Goal: Information Seeking & Learning: Learn about a topic

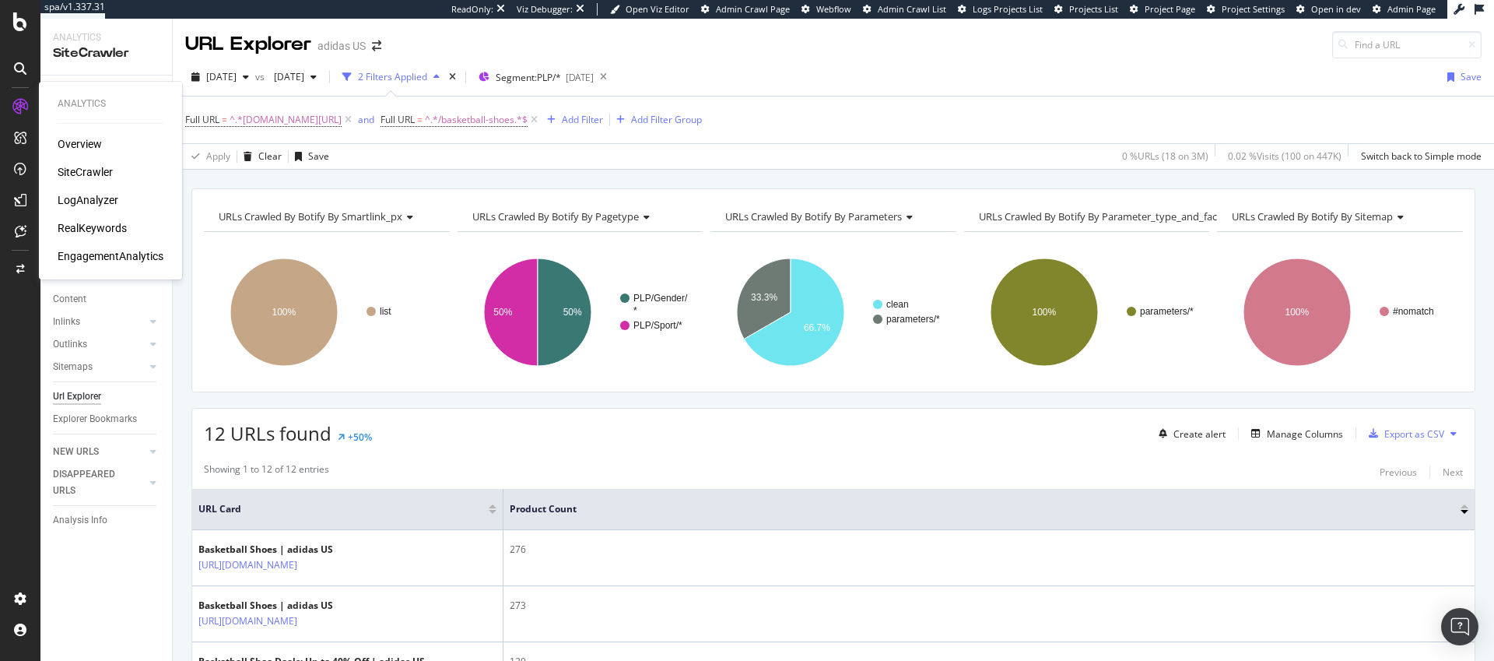
click at [110, 227] on div "RealKeywords" at bounding box center [92, 228] width 69 height 16
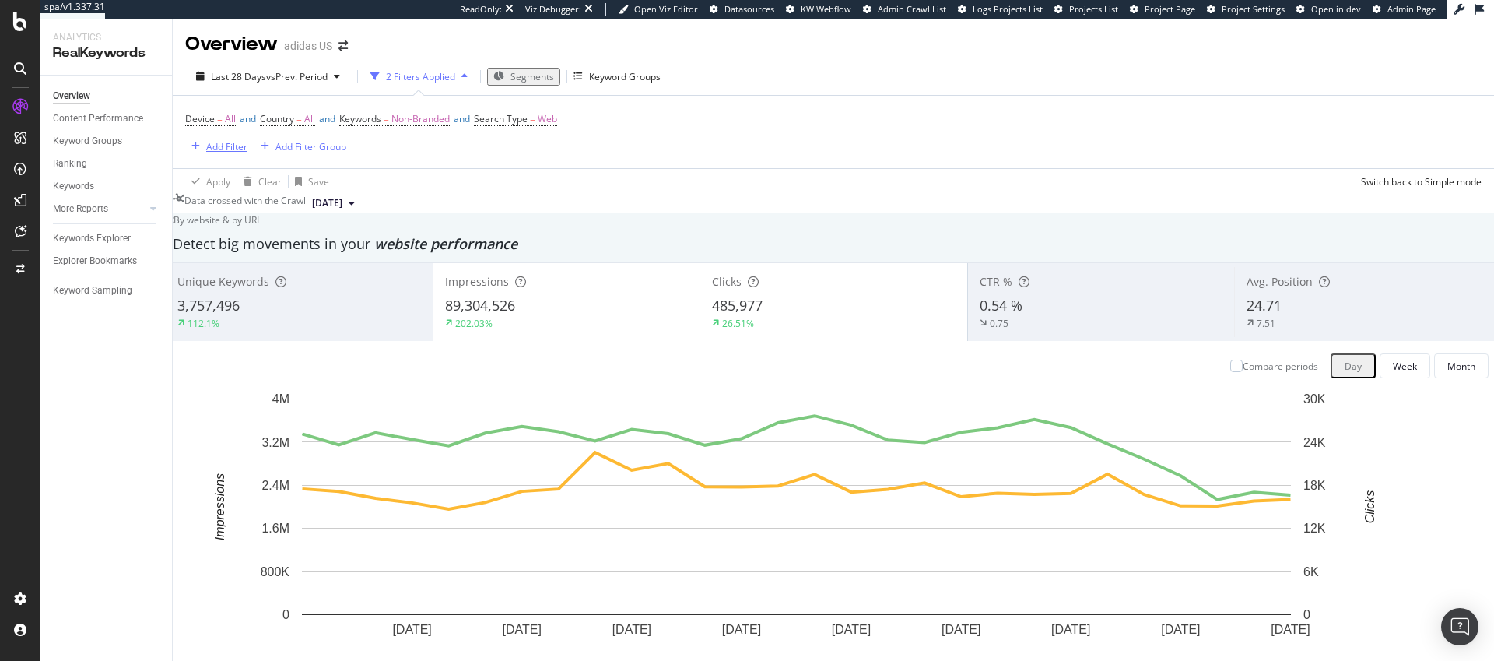
click at [225, 148] on div "Add Filter" at bounding box center [226, 146] width 41 height 13
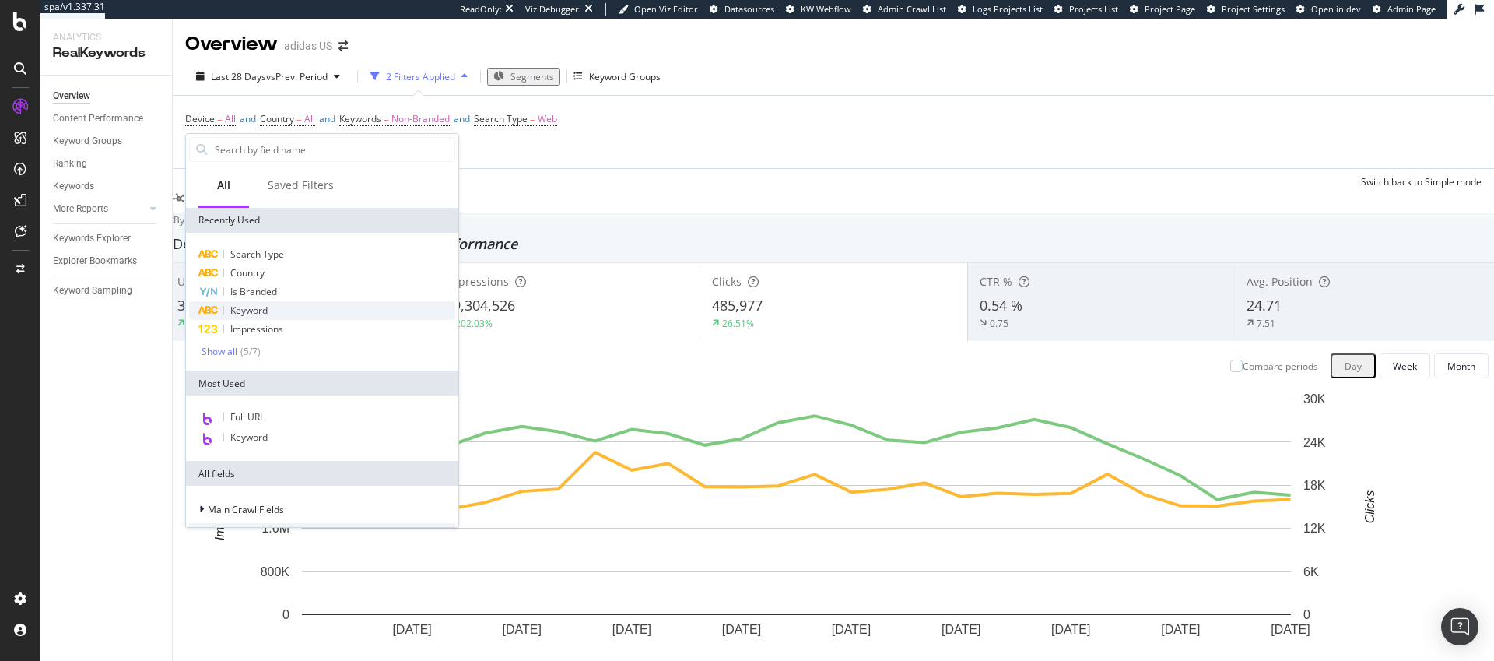
click at [252, 310] on span "Keyword" at bounding box center [248, 309] width 37 height 13
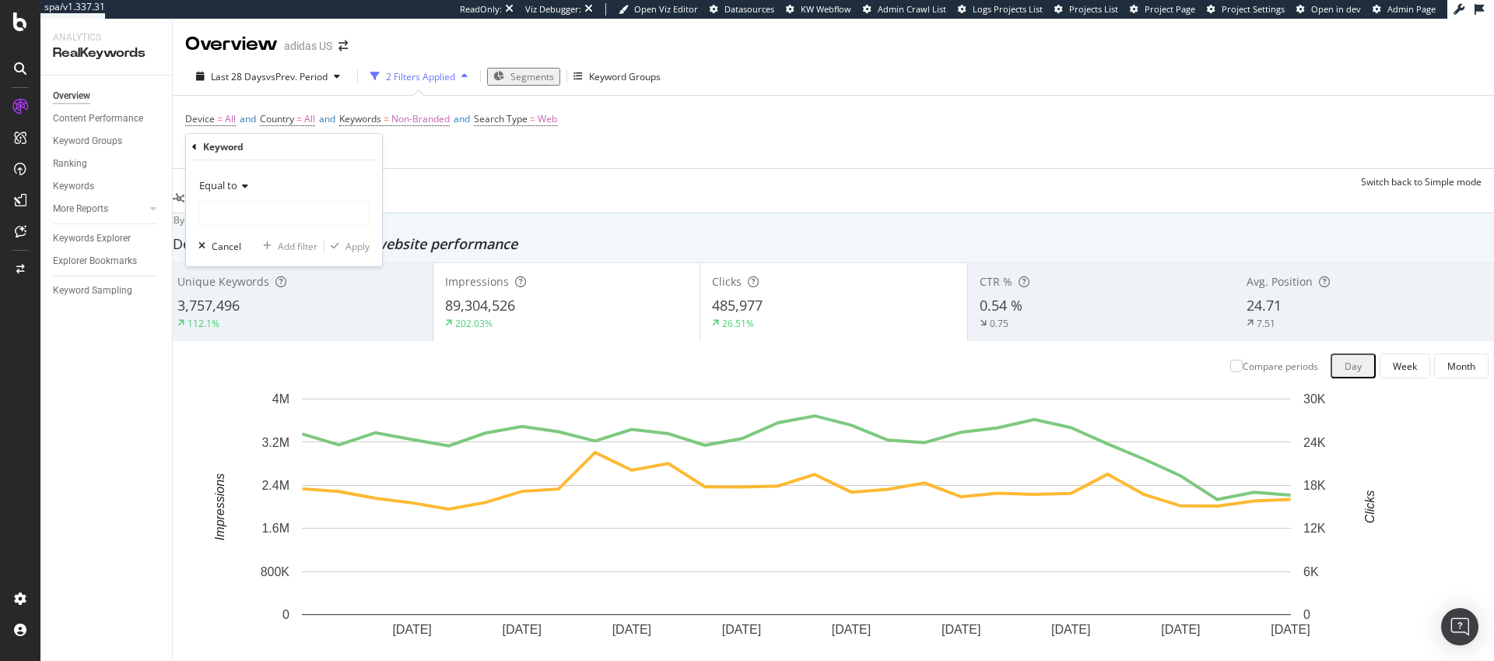
click at [233, 188] on span "Equal to" at bounding box center [218, 185] width 38 height 14
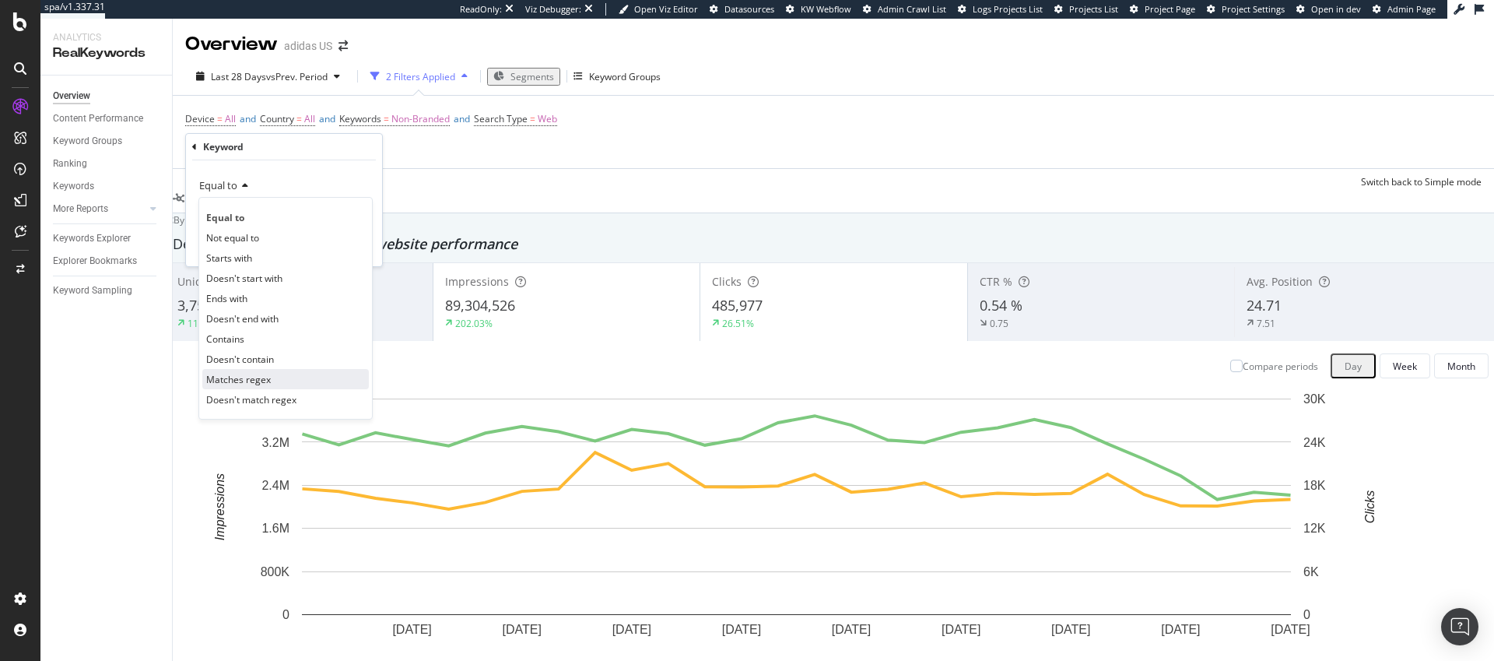
click at [248, 377] on span "Matches regex" at bounding box center [238, 379] width 65 height 13
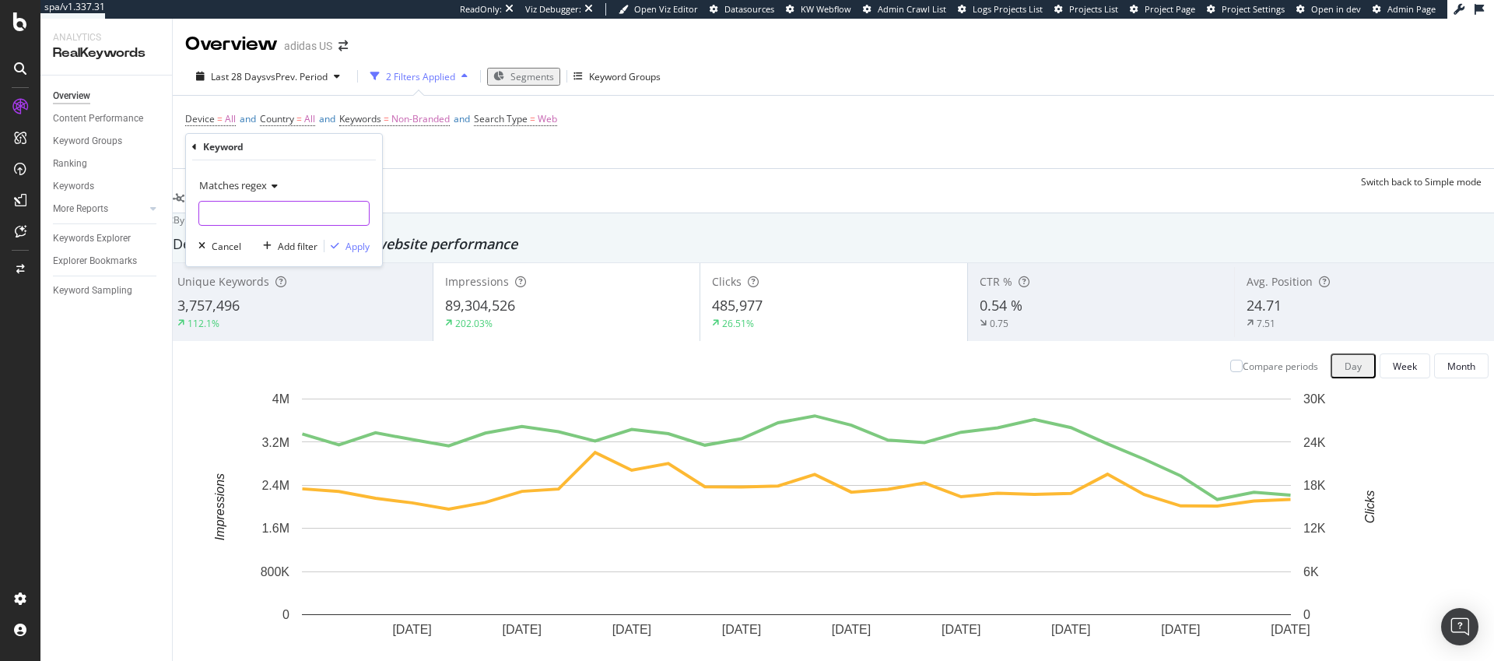
click at [240, 219] on input "text" at bounding box center [284, 213] width 170 height 25
paste input "^\S+(?:\s+\S+){9,}.*"
type input "^\S+(?:\s+\S+){9,}.*"
click at [359, 248] on div "Apply" at bounding box center [357, 246] width 24 height 13
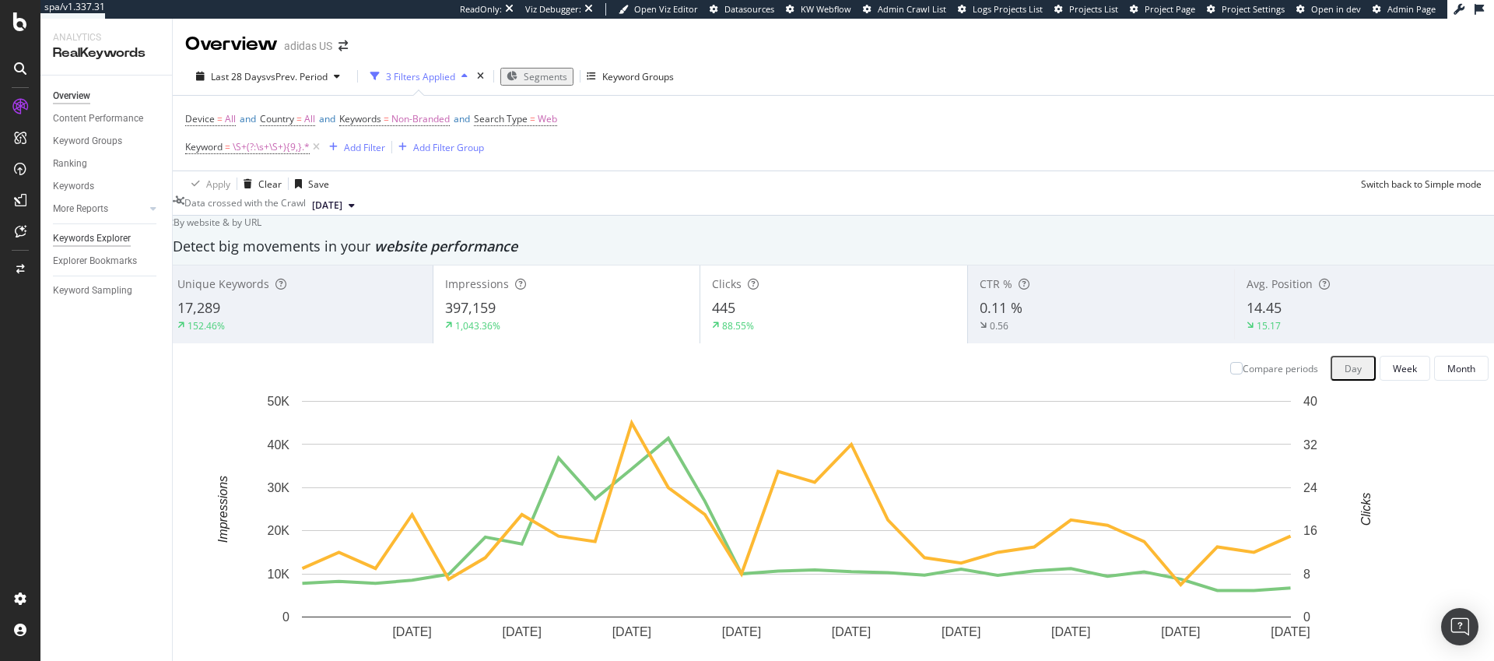
click at [93, 239] on div "Keywords Explorer" at bounding box center [92, 238] width 78 height 16
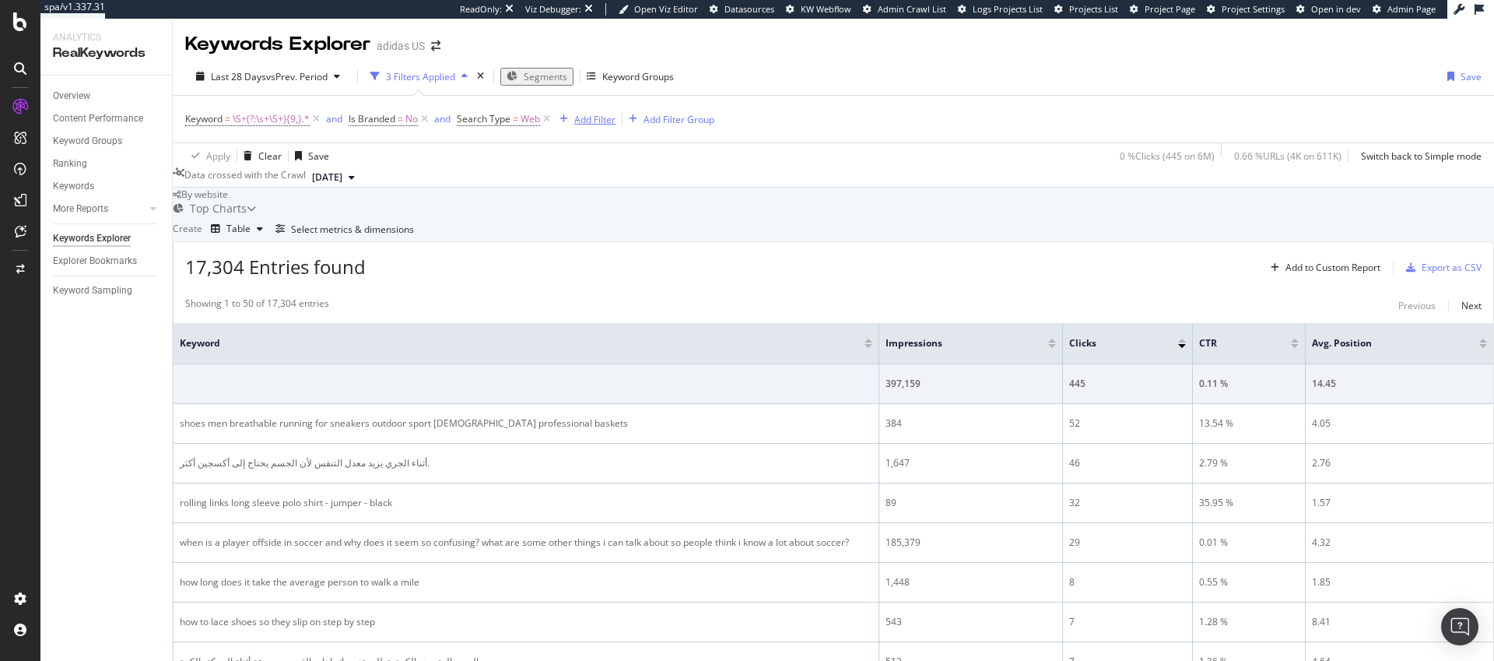
click at [595, 119] on div "Add Filter" at bounding box center [594, 119] width 41 height 13
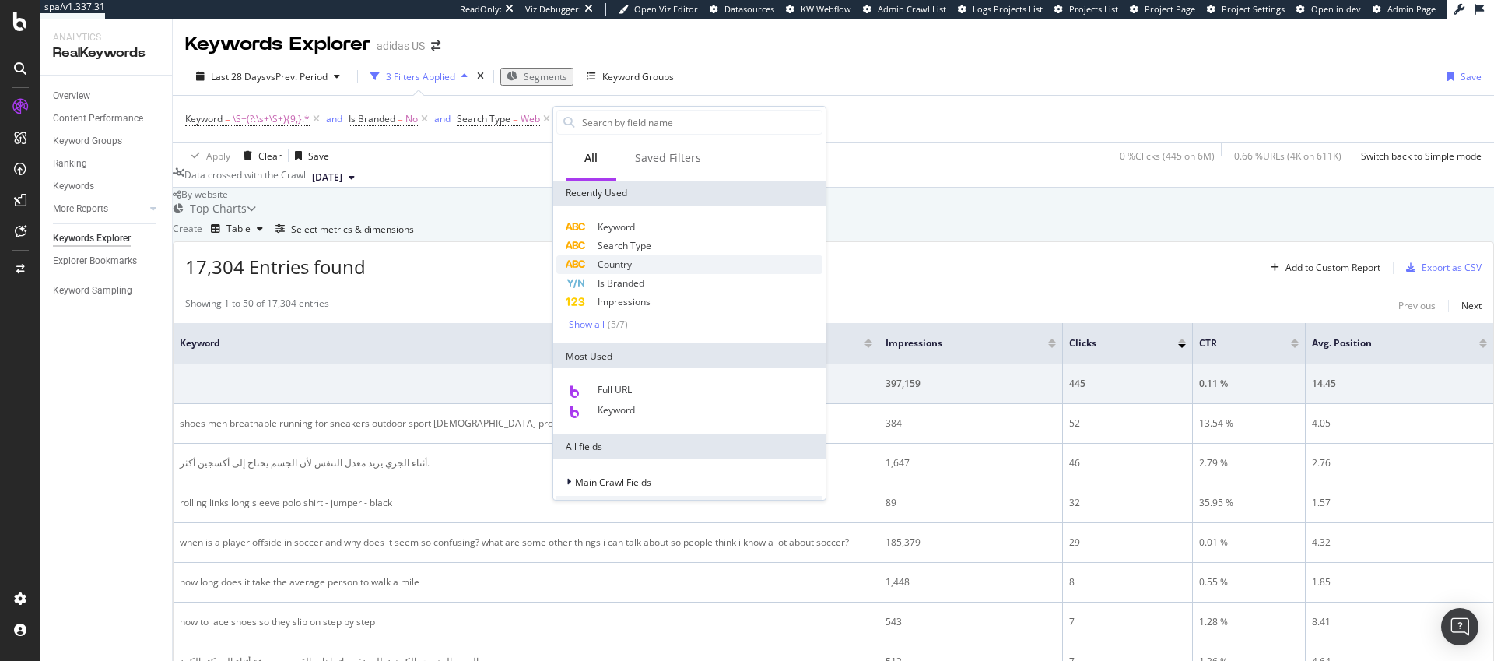
click at [611, 266] on span "Country" at bounding box center [615, 264] width 34 height 13
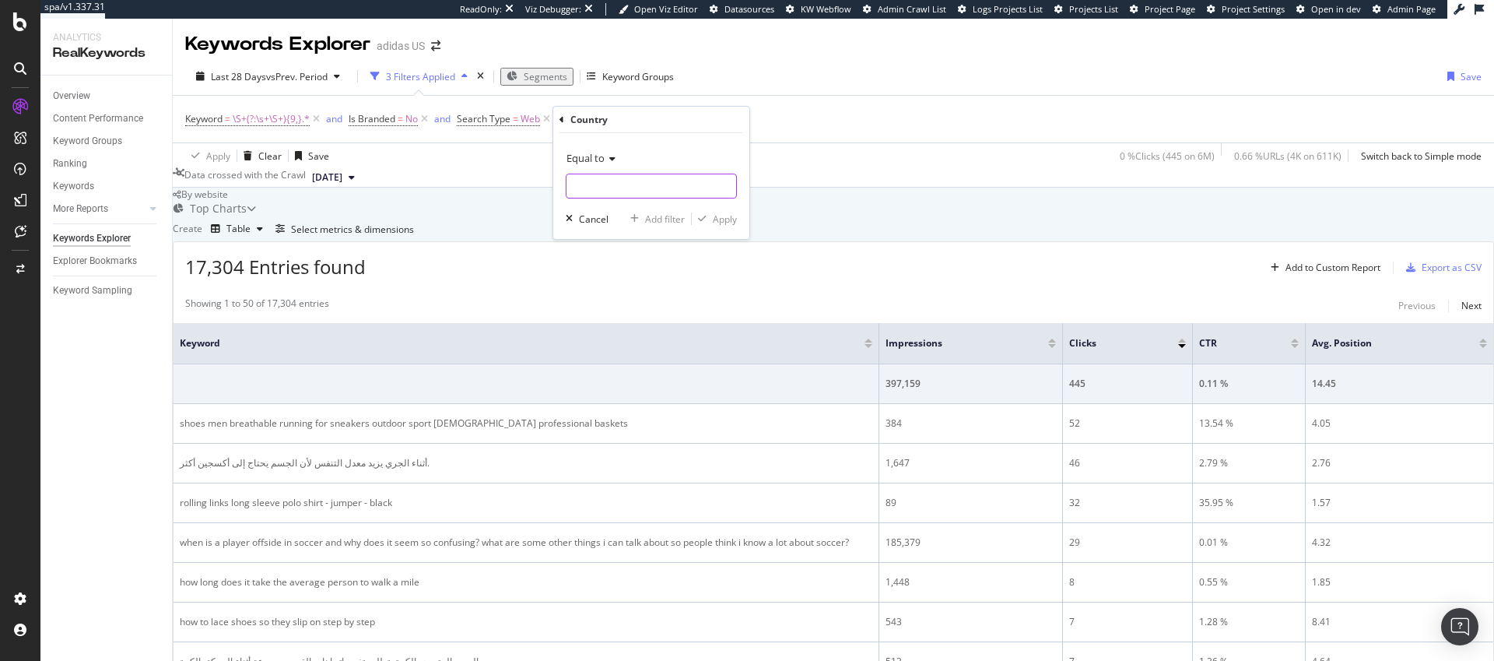
click at [614, 188] on input "text" at bounding box center [651, 185] width 170 height 25
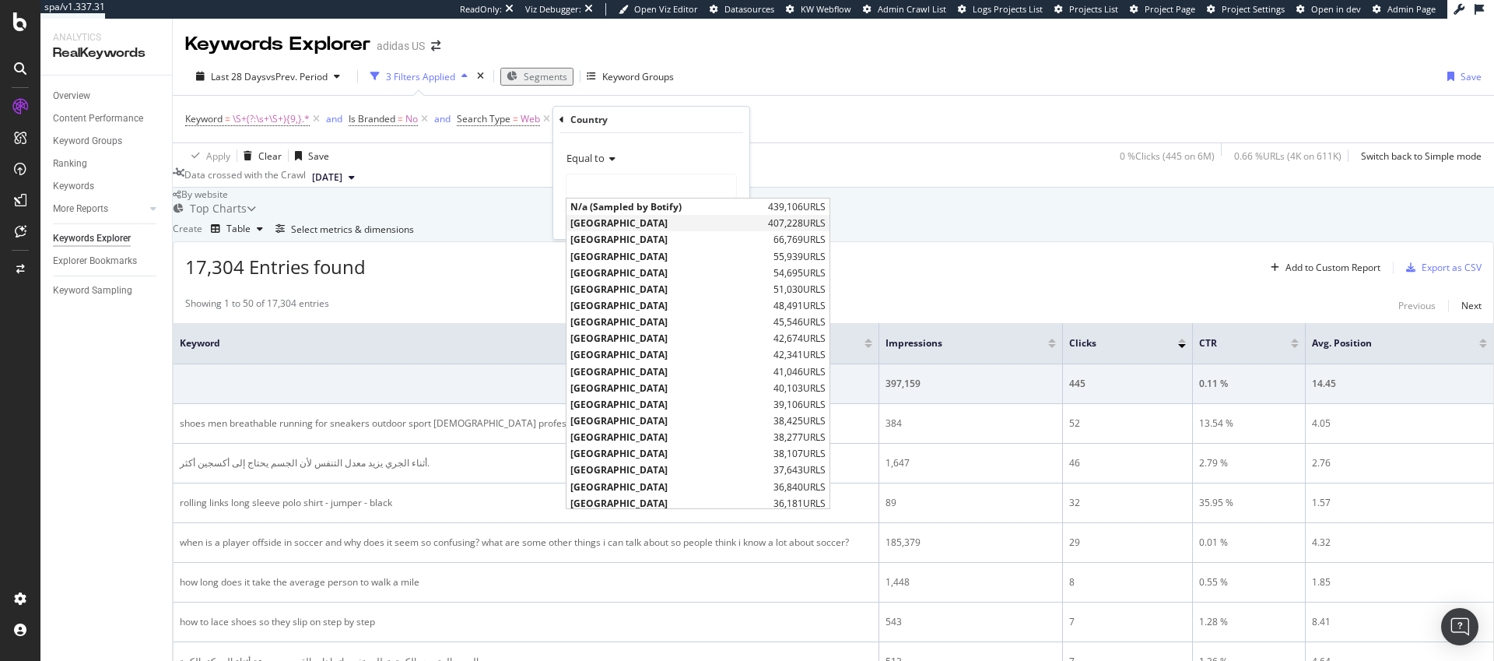
click at [619, 223] on span "[GEOGRAPHIC_DATA]" at bounding box center [667, 222] width 194 height 13
type input "[GEOGRAPHIC_DATA]"
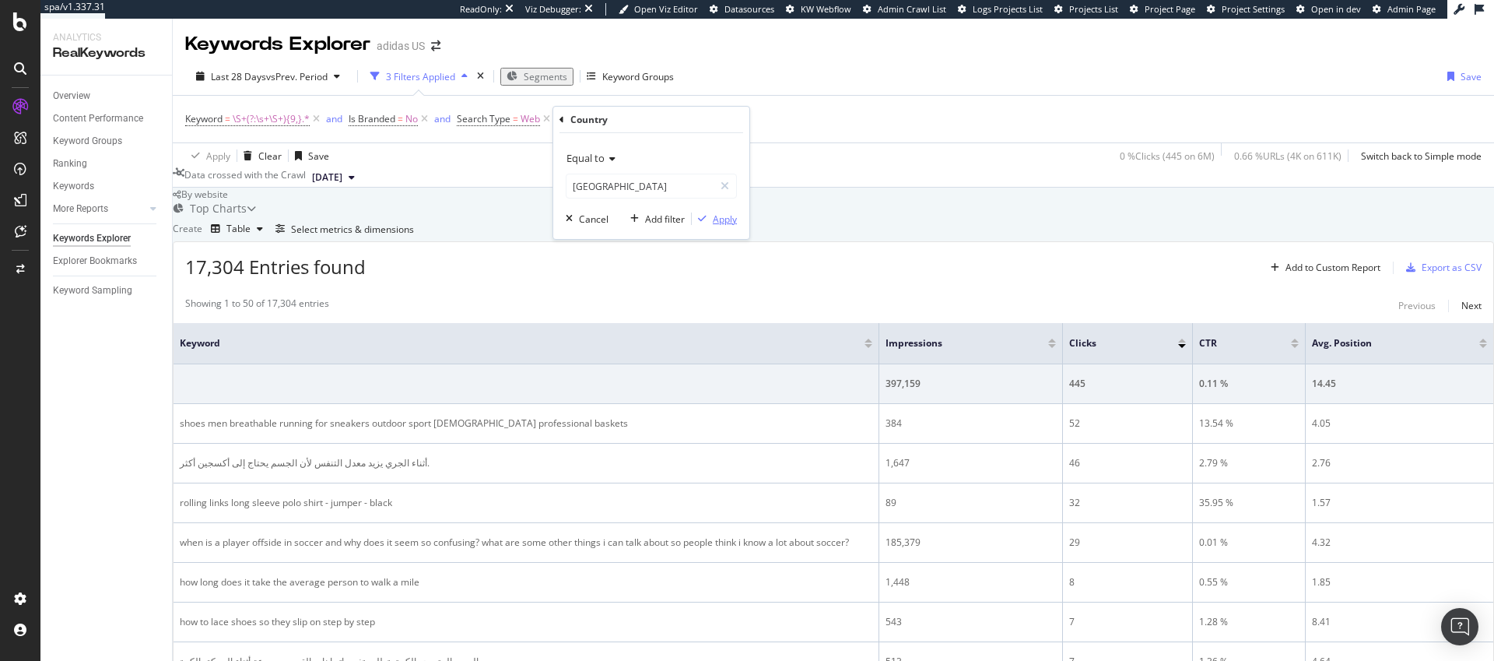
click at [727, 223] on div "Apply" at bounding box center [725, 218] width 24 height 13
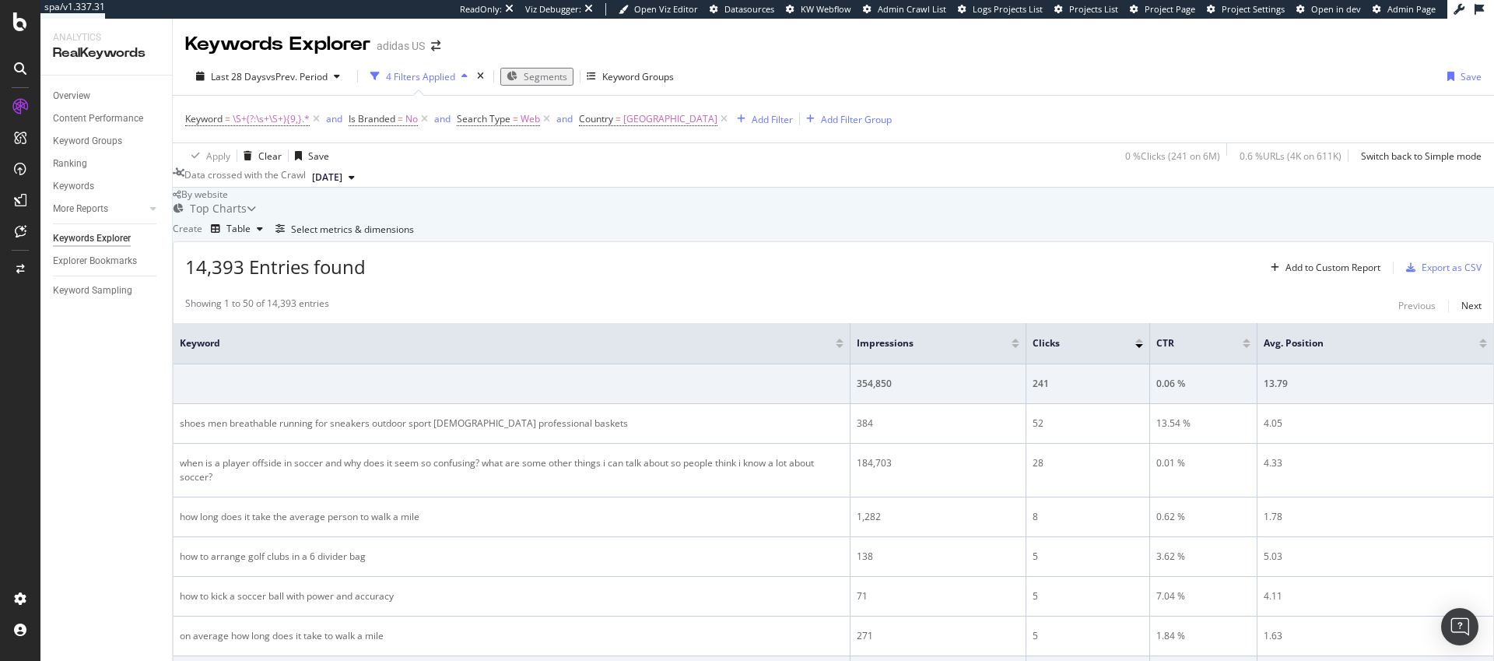
scroll to position [262, 0]
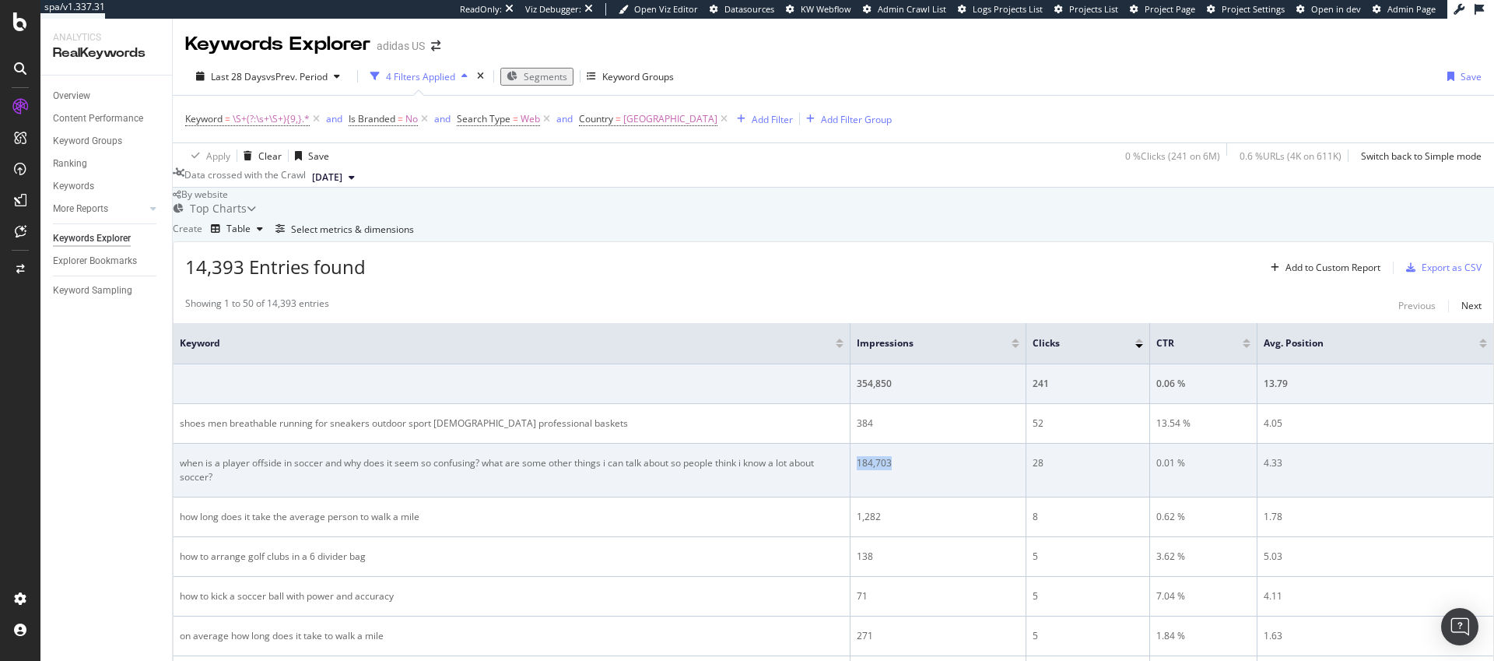
drag, startPoint x: 912, startPoint y: 288, endPoint x: 878, endPoint y: 291, distance: 34.4
click at [878, 456] on div "184,703" at bounding box center [938, 463] width 163 height 14
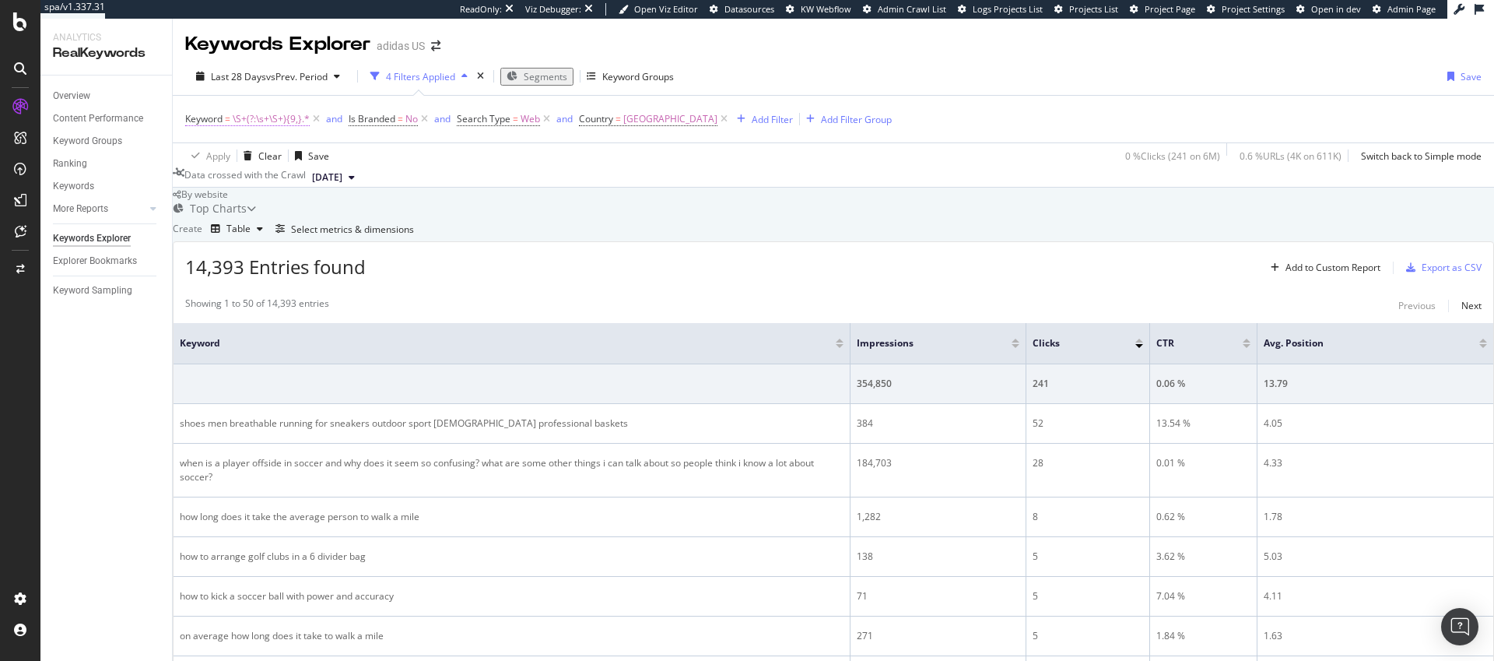
click at [270, 108] on span "\S+(?:\s+\S+){9,}.*" at bounding box center [271, 119] width 77 height 22
click at [273, 148] on input "^\S+(?:\s+\S+){9,}.*" at bounding box center [272, 144] width 147 height 25
click at [272, 144] on input "^\S+(?:\s+\S+){9,}.*" at bounding box center [272, 144] width 147 height 25
type input "^\S+(?:\s+\S+){15,}.*"
drag, startPoint x: 352, startPoint y: 179, endPoint x: 348, endPoint y: 187, distance: 8.7
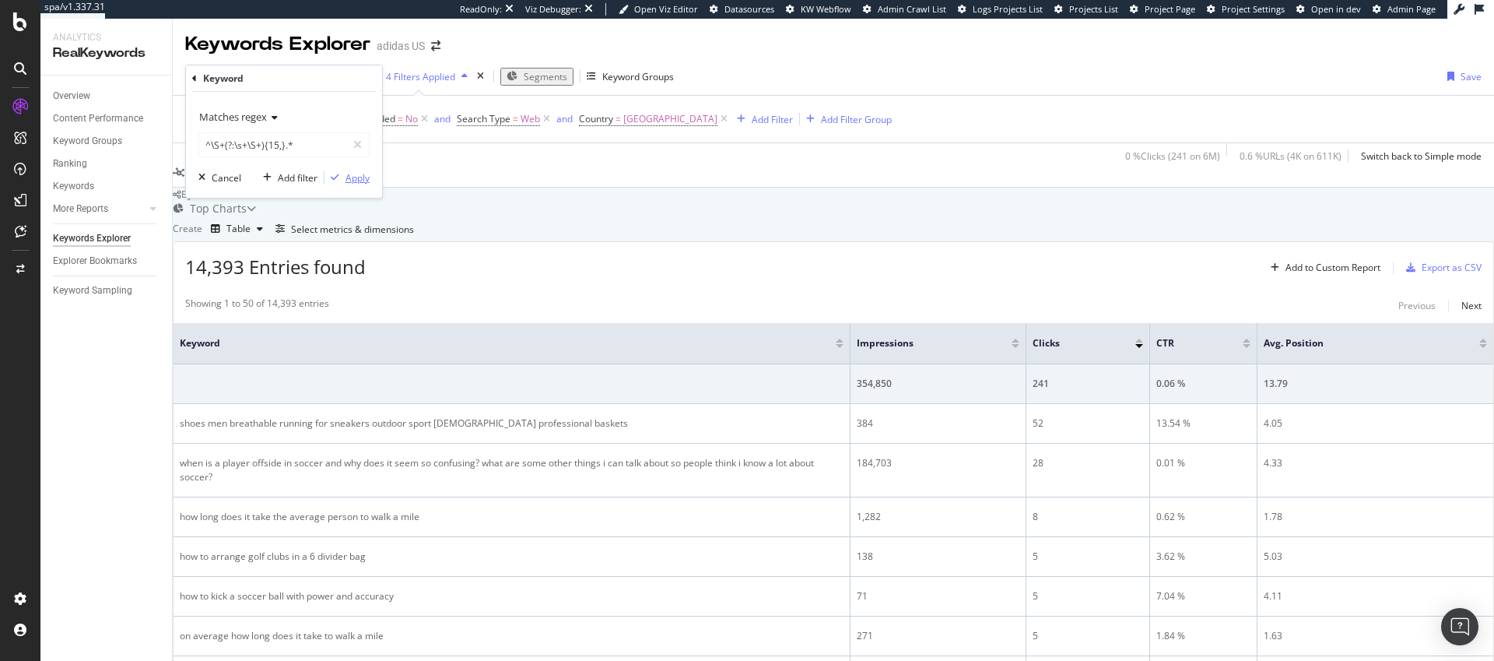
click at [352, 178] on div "Apply" at bounding box center [357, 177] width 24 height 13
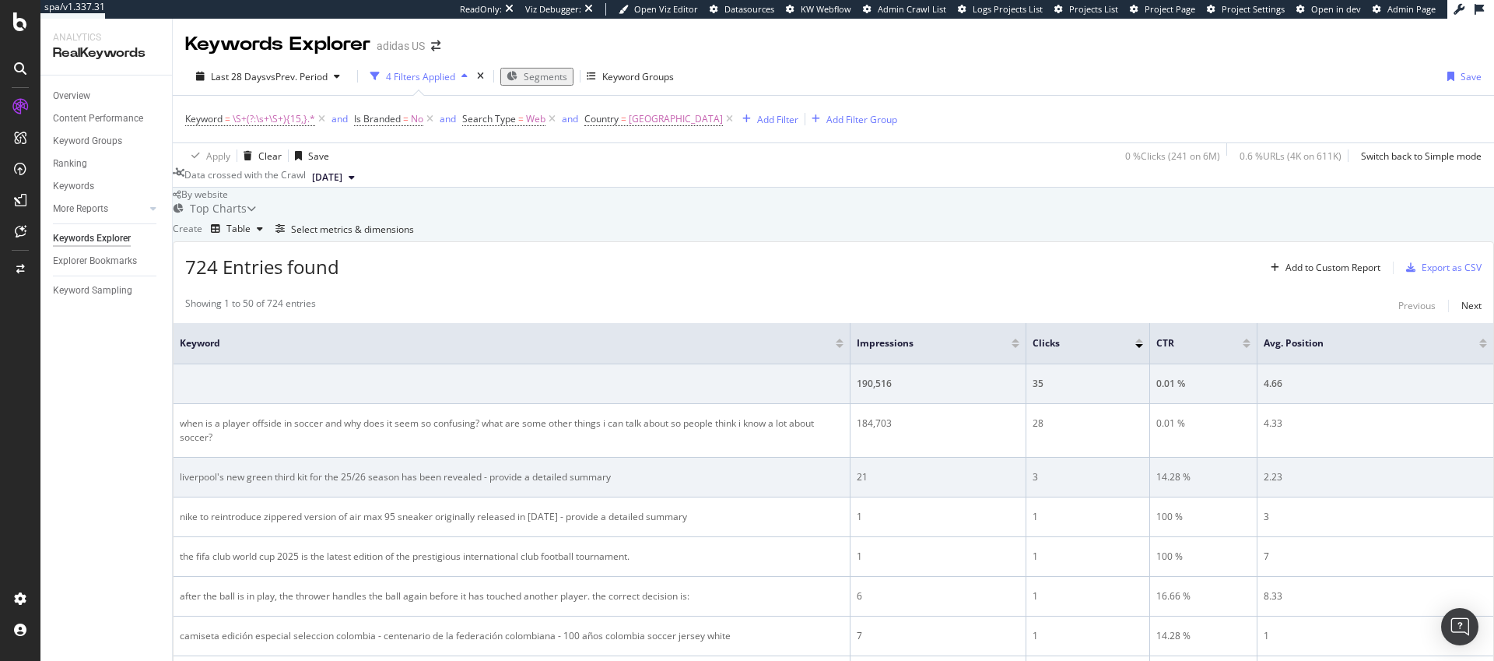
scroll to position [221, 0]
drag, startPoint x: 638, startPoint y: 339, endPoint x: 202, endPoint y: 339, distance: 435.7
click at [202, 470] on div "liverpool's new green third kit for the 25/26 season has been revealed - provid…" at bounding box center [512, 477] width 664 height 14
copy div "liverpool's new green third kit for the 25/26 season has been revealed - provid…"
click at [661, 470] on div "liverpool's new green third kit for the 25/26 season has been revealed - provid…" at bounding box center [512, 477] width 664 height 14
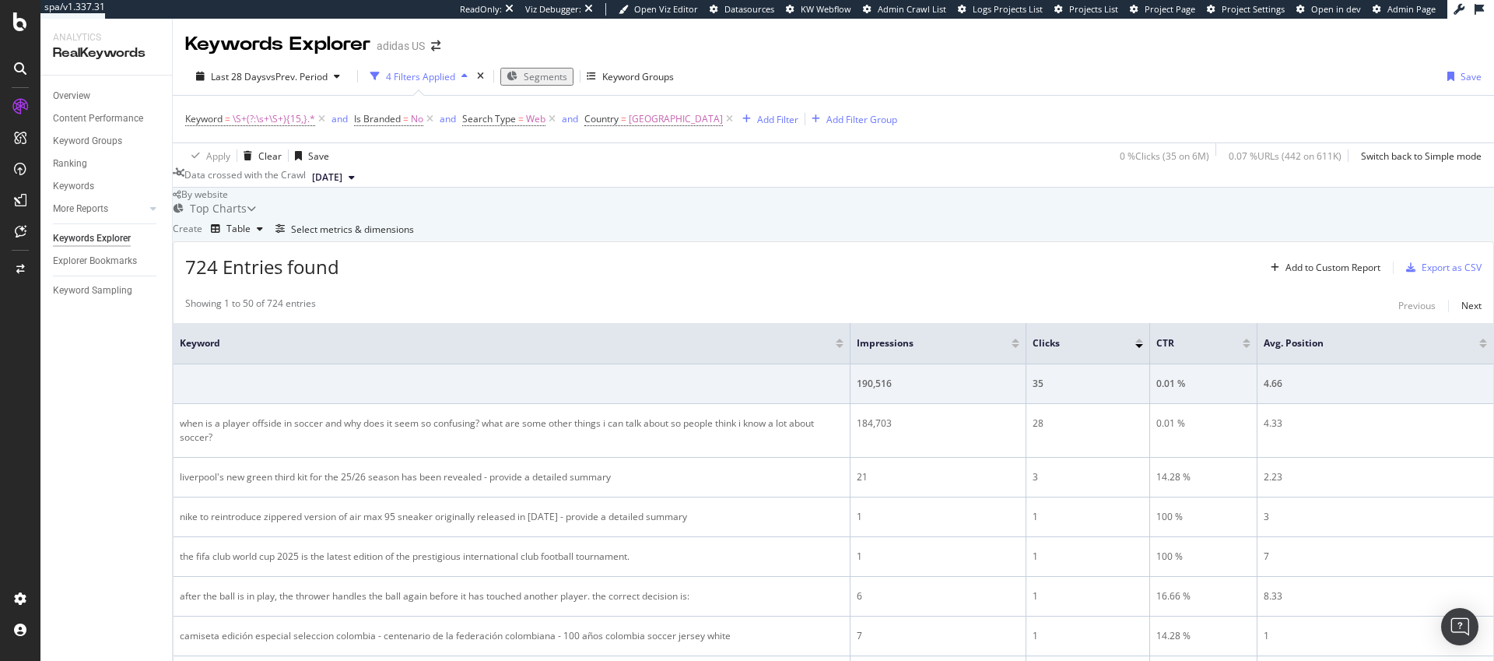
scroll to position [34, 0]
click at [1019, 348] on div at bounding box center [1015, 346] width 8 height 4
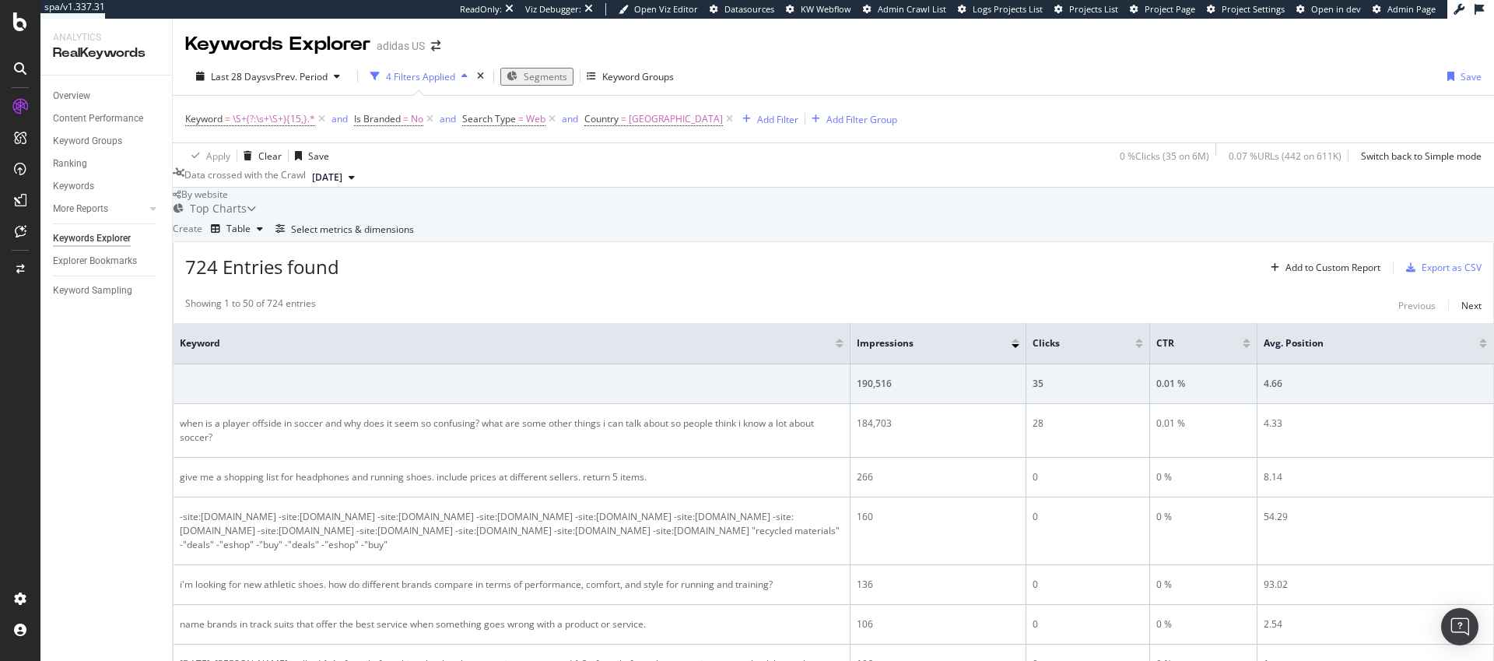
scroll to position [991, 0]
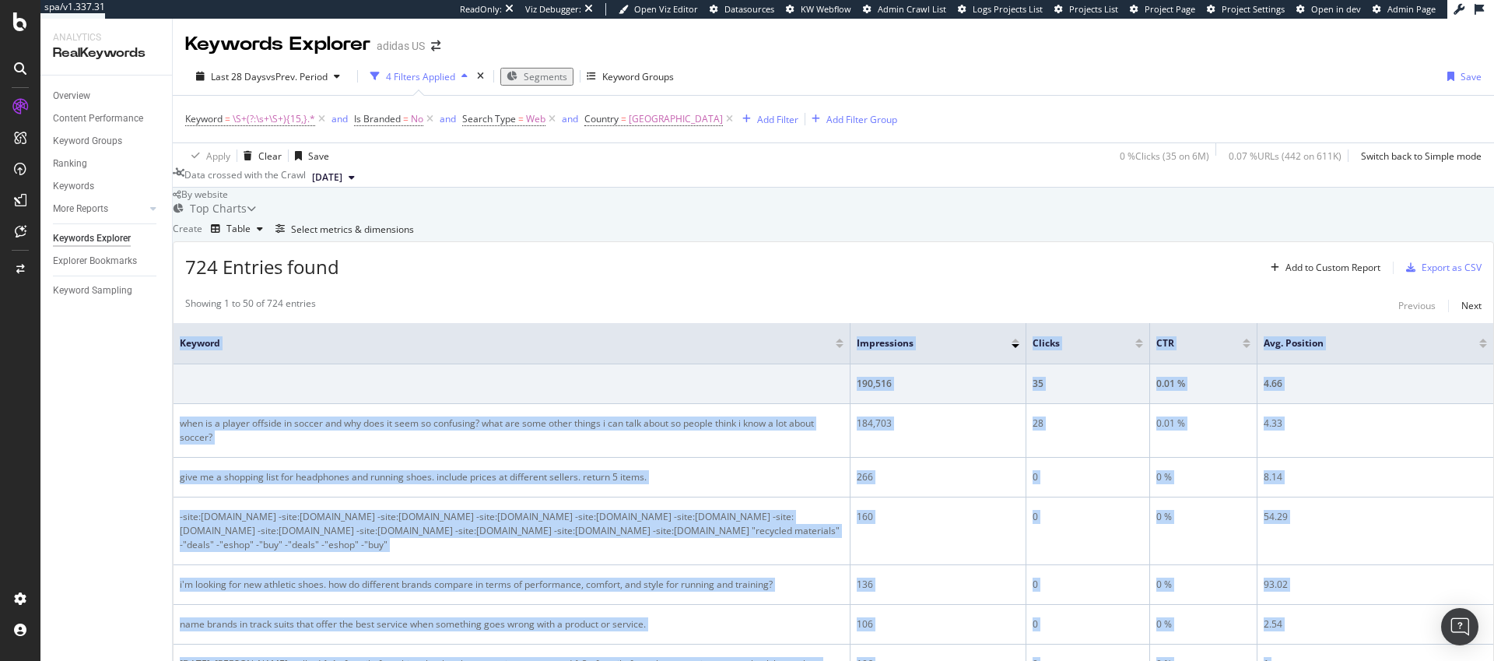
drag, startPoint x: 443, startPoint y: 501, endPoint x: 188, endPoint y: 501, distance: 255.2
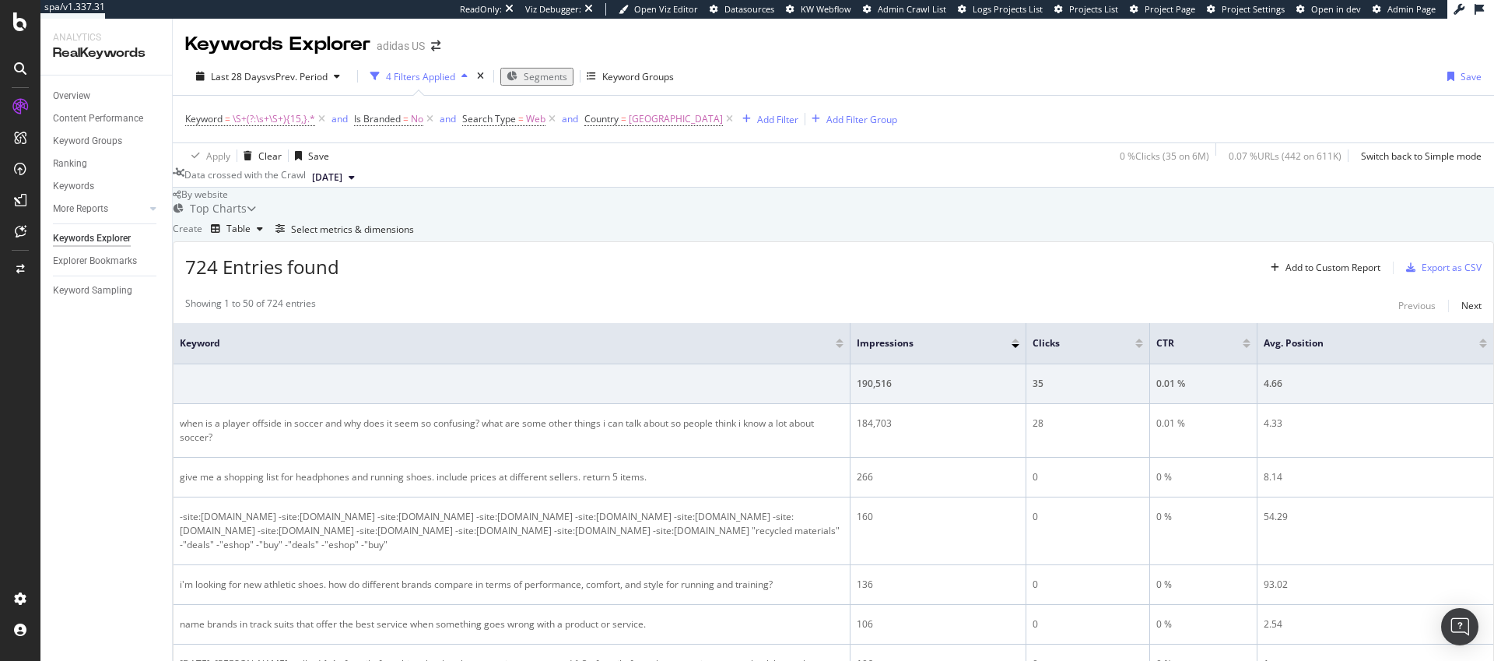
drag, startPoint x: 443, startPoint y: 499, endPoint x: 204, endPoint y: 503, distance: 238.9
copy div "water bottles - straw top - stainless steel - 600ml - white"
click at [283, 108] on span "\S+(?:\s+\S+){15,}.*" at bounding box center [274, 119] width 82 height 22
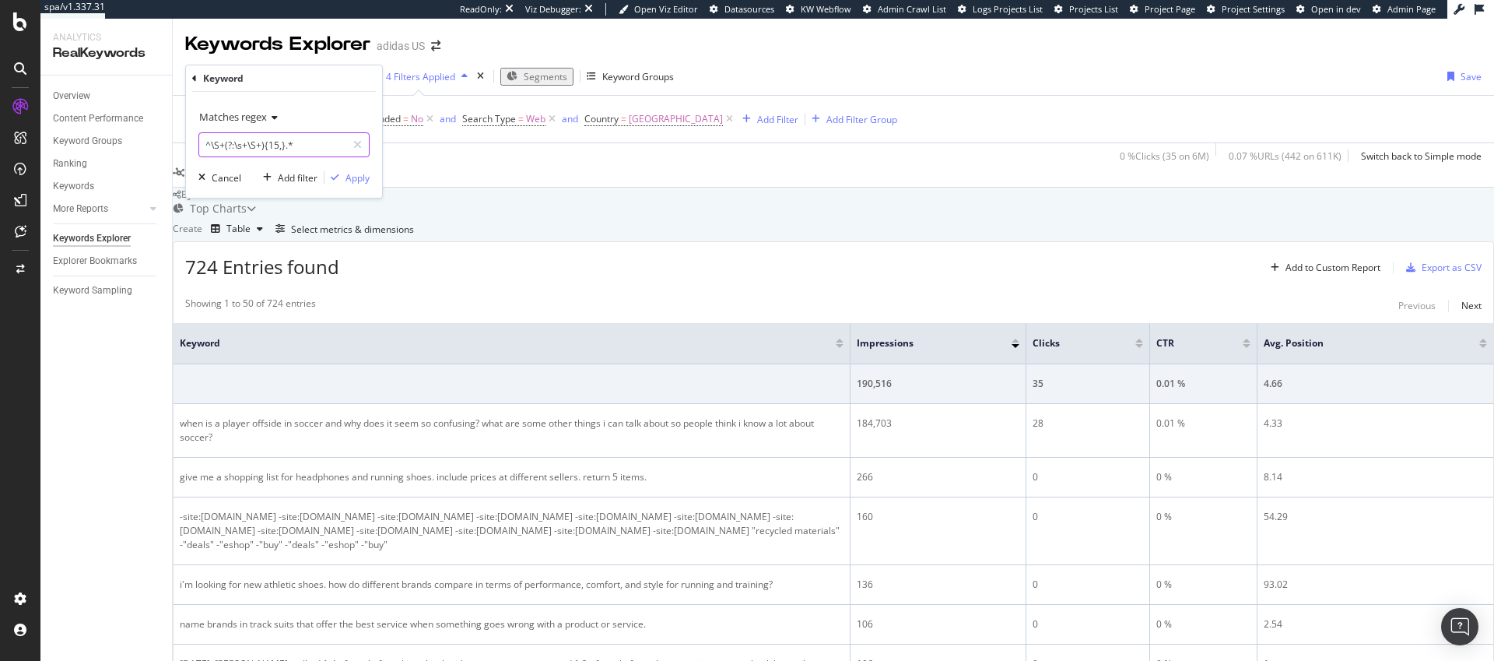
drag, startPoint x: 293, startPoint y: 146, endPoint x: 311, endPoint y: 143, distance: 18.2
click at [311, 143] on input "^\S+(?:\s+\S+){15,}.*" at bounding box center [272, 144] width 147 height 25
drag, startPoint x: 310, startPoint y: 143, endPoint x: 200, endPoint y: 142, distance: 109.7
click at [200, 142] on input "^\S+(?:\s+\S+){15,}.*" at bounding box center [272, 144] width 147 height 25
click at [491, 142] on div "Apply Clear Save 0 % Clicks ( 35 on 6M ) 0.07 % URLs ( 442 on 611K ) Switch bac…" at bounding box center [833, 155] width 1321 height 26
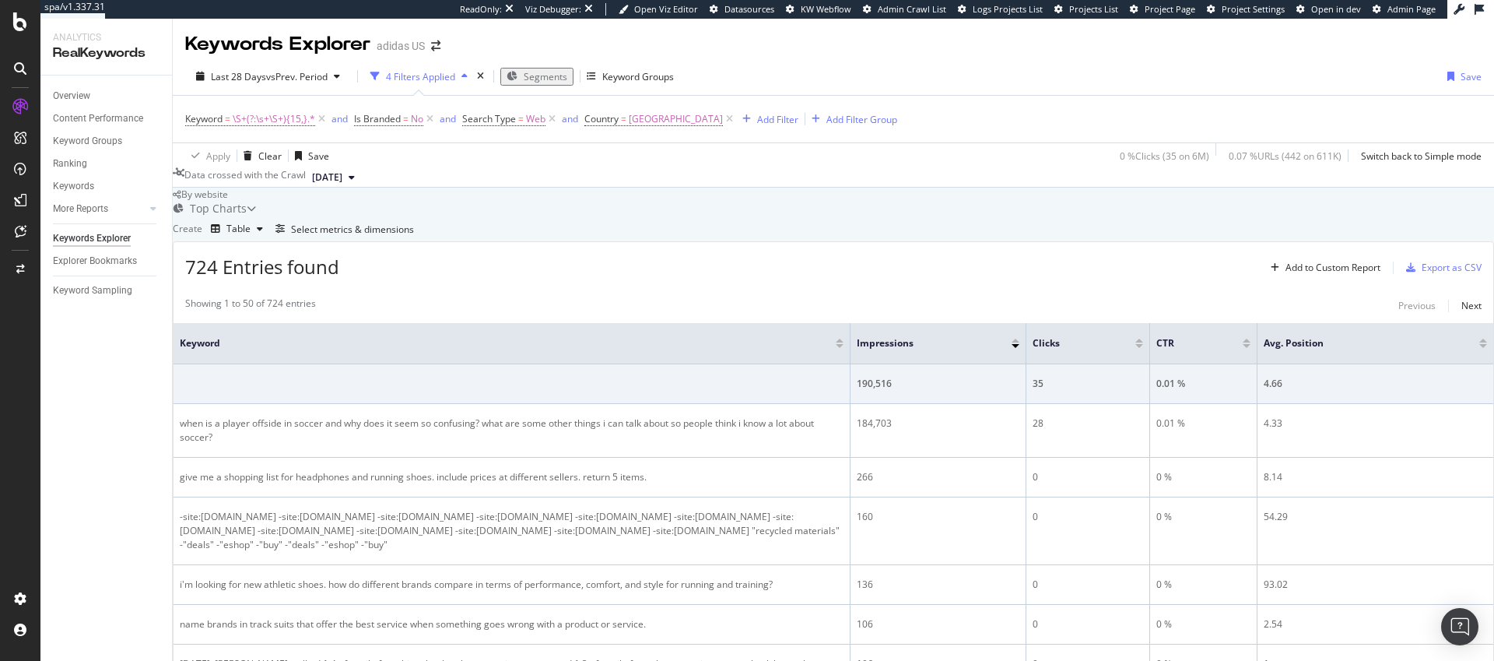
scroll to position [224, 0]
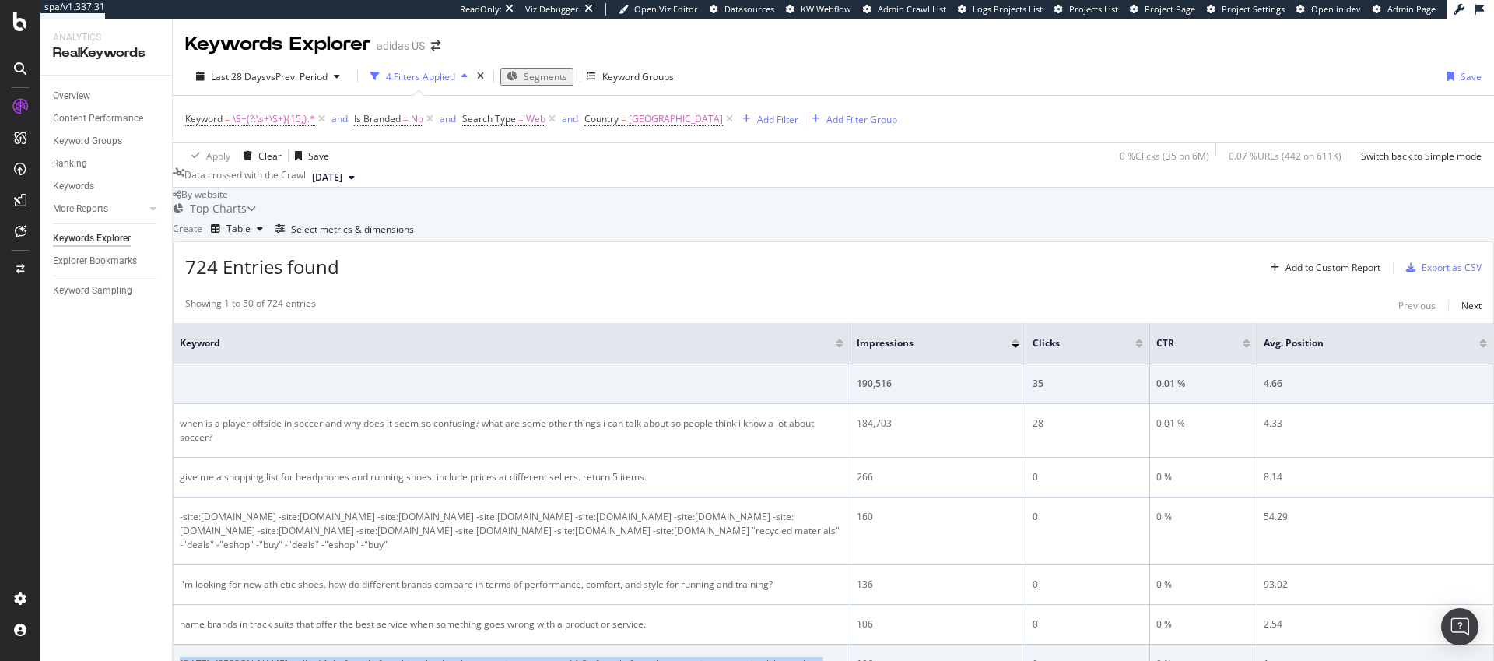
drag, startPoint x: 324, startPoint y: 524, endPoint x: 203, endPoint y: 514, distance: 121.7
click at [203, 657] on div "[DATE], [PERSON_NAME] walked 1 4 of a mile from his school to the convenience s…" at bounding box center [512, 671] width 664 height 28
copy div "[DATE], [PERSON_NAME] walked 1 4 of a mile from his school to the convenience s…"
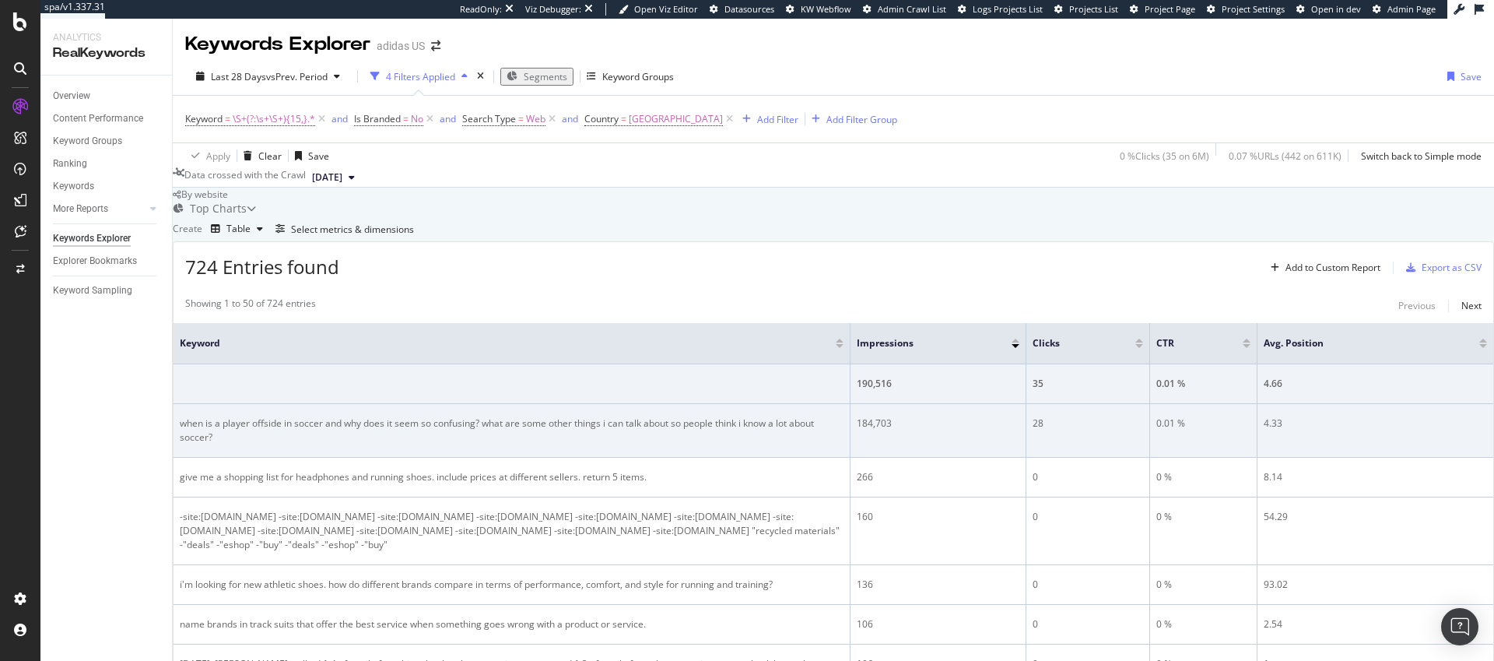
click at [387, 404] on td "when is a player offside in soccer and why does it seem so confusing? what are …" at bounding box center [511, 431] width 677 height 54
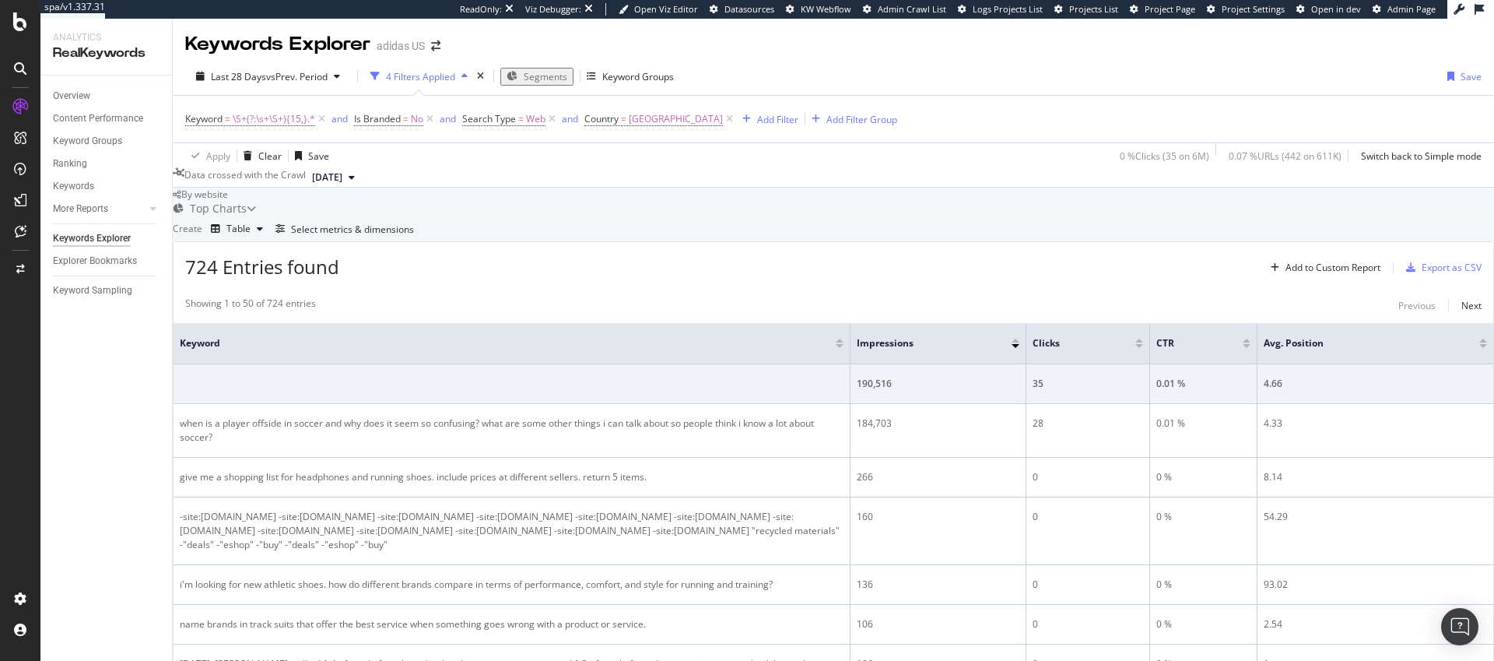
scroll to position [95, 0]
click at [76, 96] on div "Overview" at bounding box center [71, 96] width 37 height 16
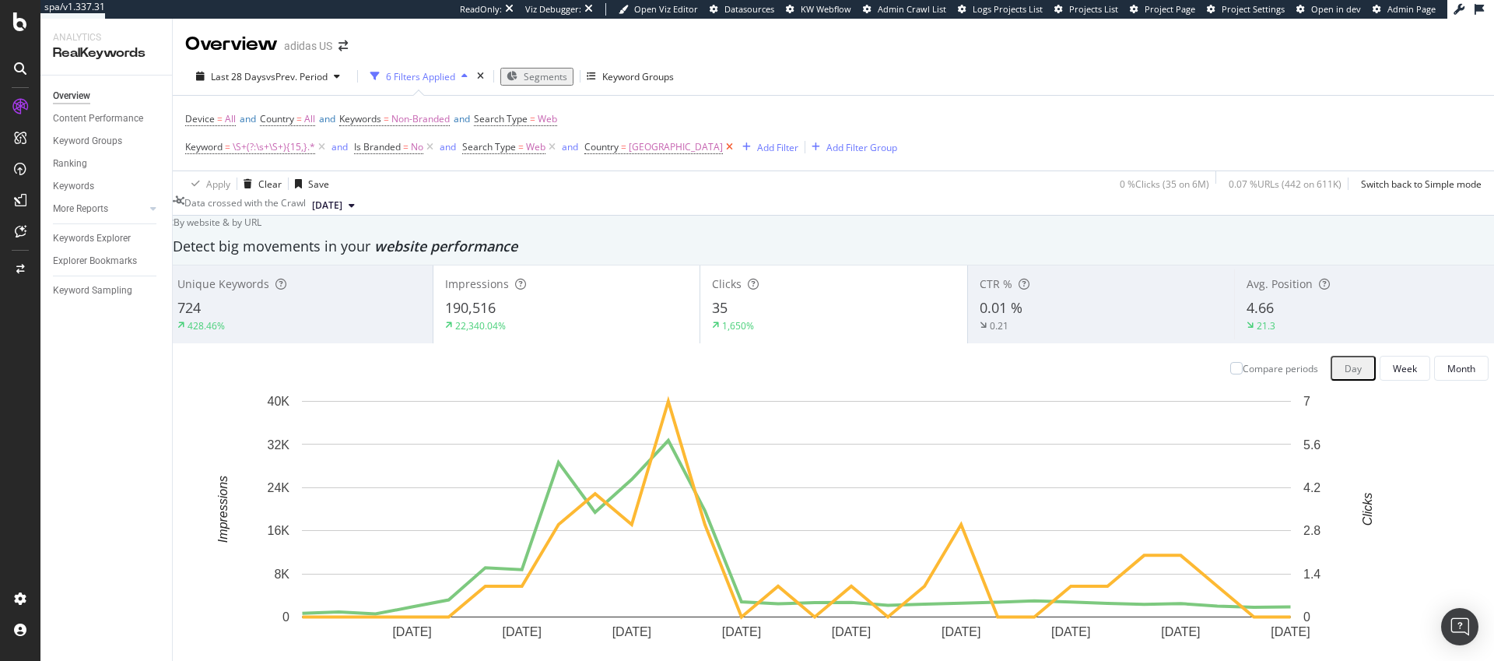
click at [736, 149] on icon at bounding box center [729, 147] width 13 height 16
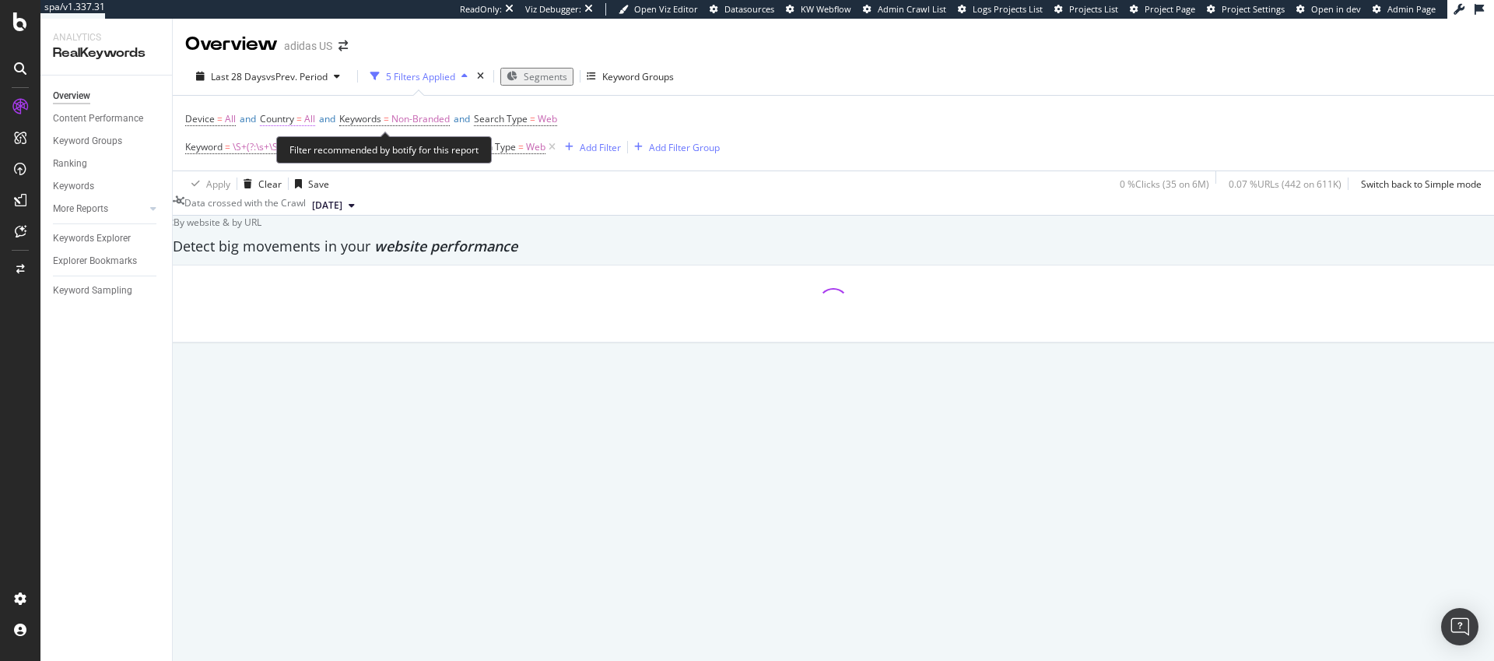
click at [315, 119] on span "All" at bounding box center [309, 119] width 11 height 22
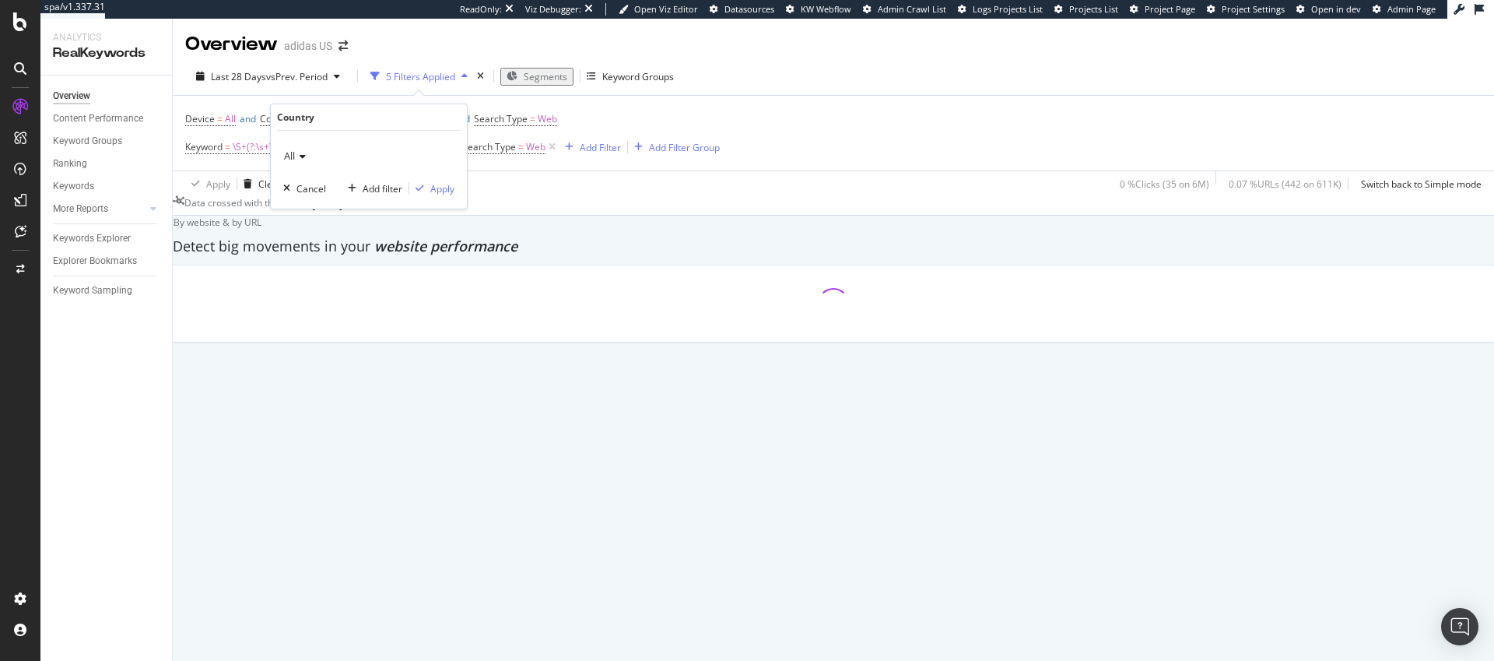
click at [304, 163] on div "All" at bounding box center [368, 155] width 171 height 25
click at [304, 156] on icon at bounding box center [300, 156] width 11 height 9
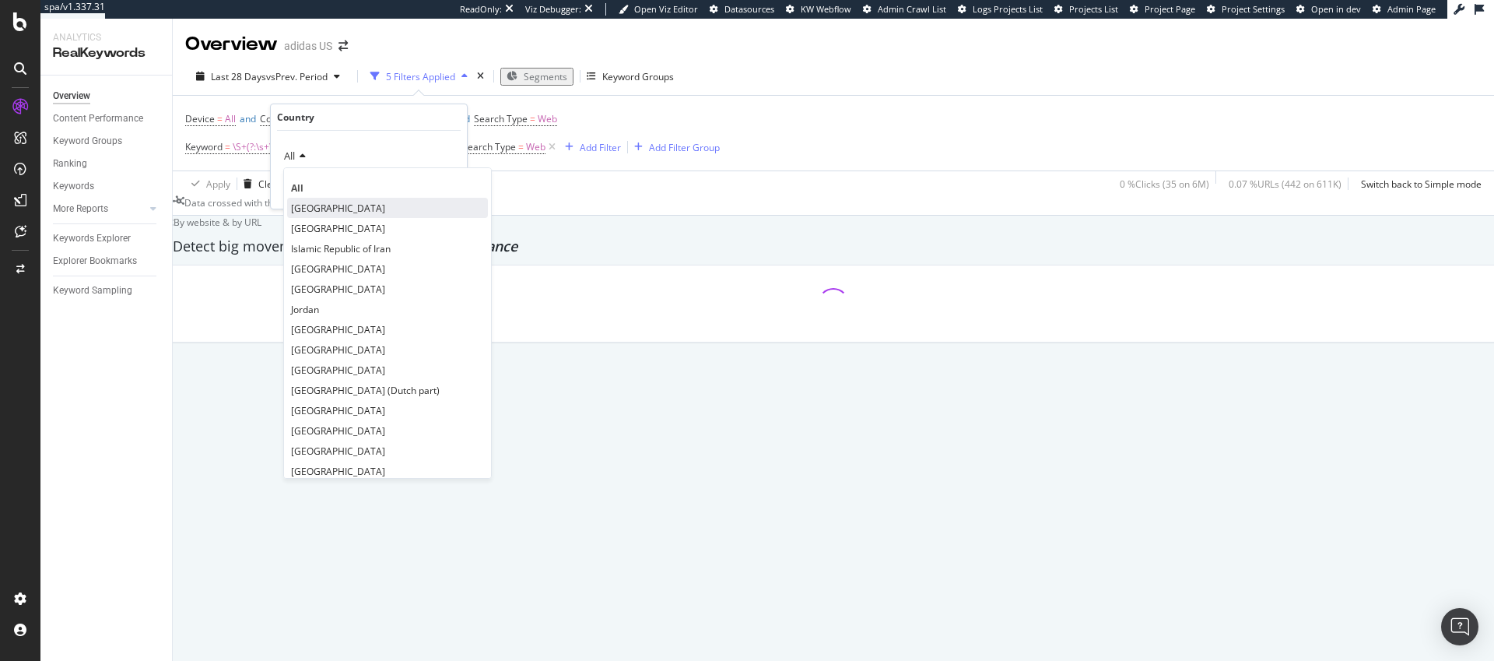
click at [317, 205] on span "[GEOGRAPHIC_DATA]" at bounding box center [338, 208] width 94 height 13
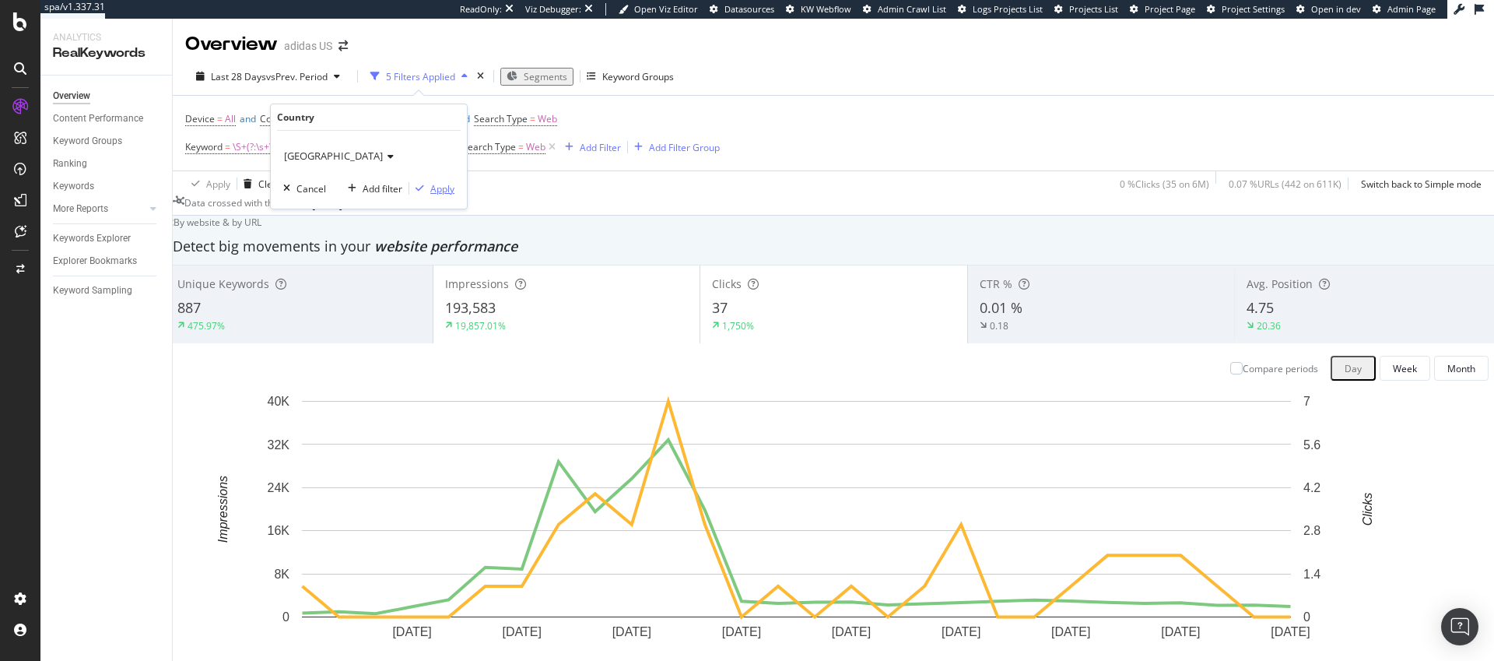
click at [445, 189] on div "Apply" at bounding box center [442, 188] width 24 height 13
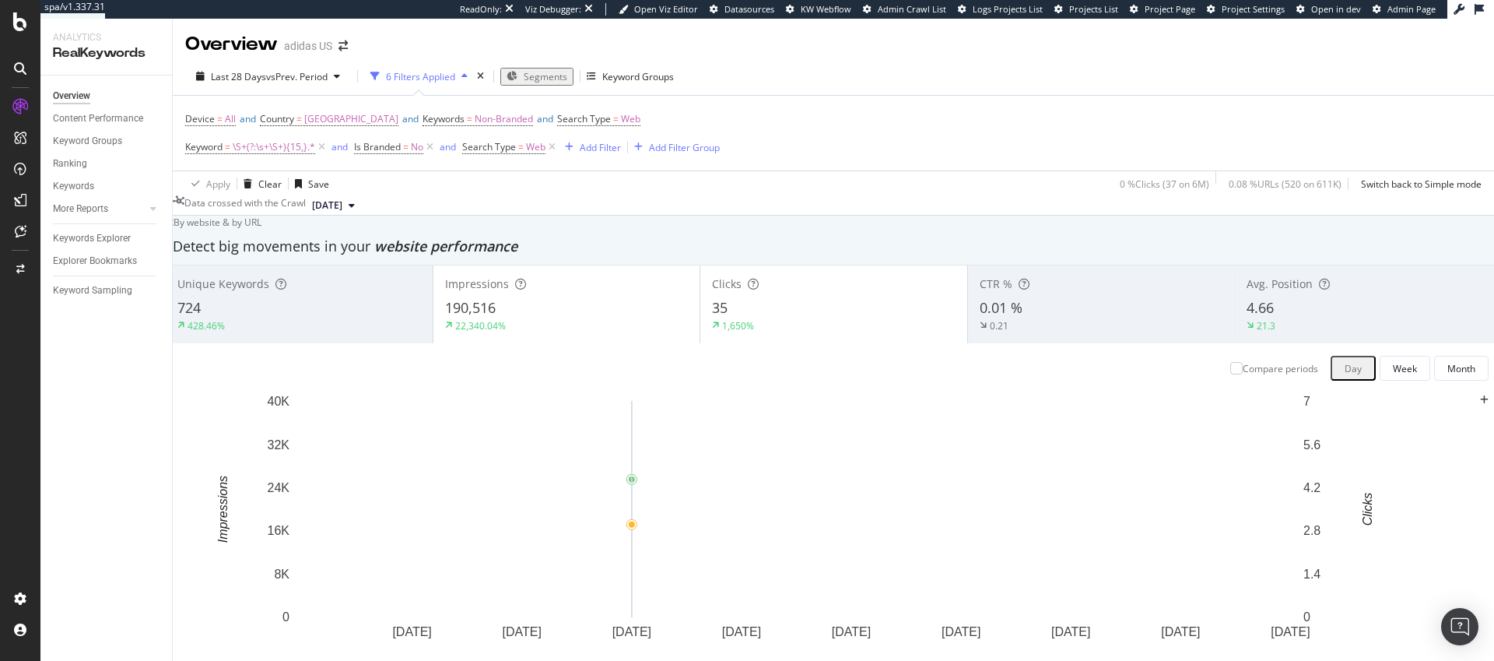
scroll to position [105, 0]
